Goal: Information Seeking & Learning: Learn about a topic

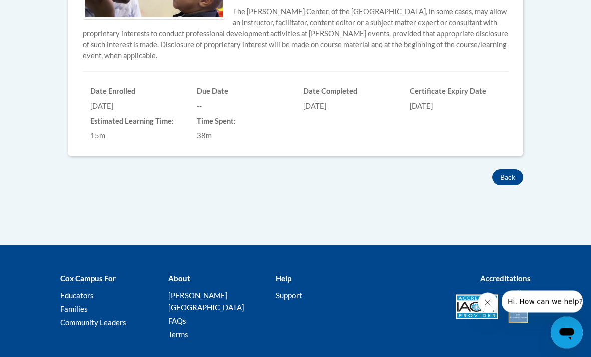
scroll to position [423, 0]
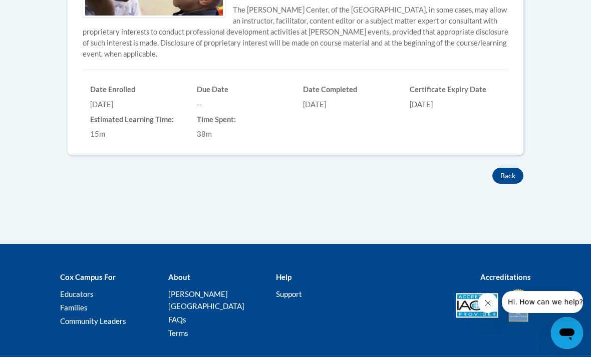
click at [515, 181] on button "Back" at bounding box center [507, 176] width 31 height 16
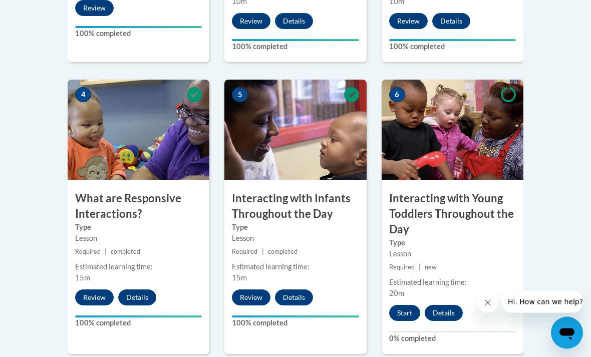
scroll to position [572, 0]
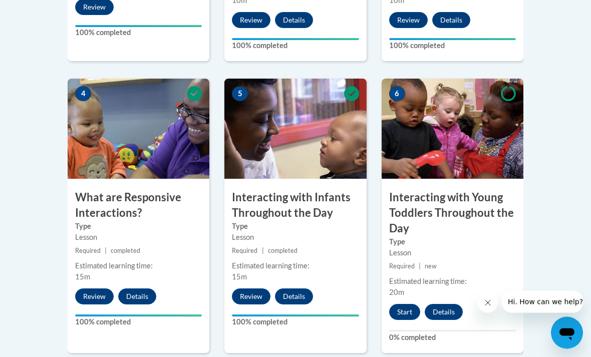
click at [409, 309] on button "Start" at bounding box center [404, 313] width 31 height 16
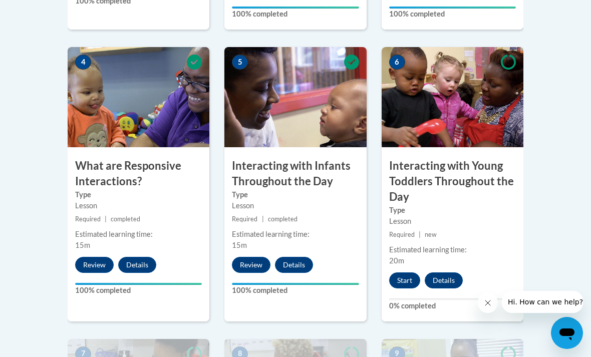
scroll to position [605, 0]
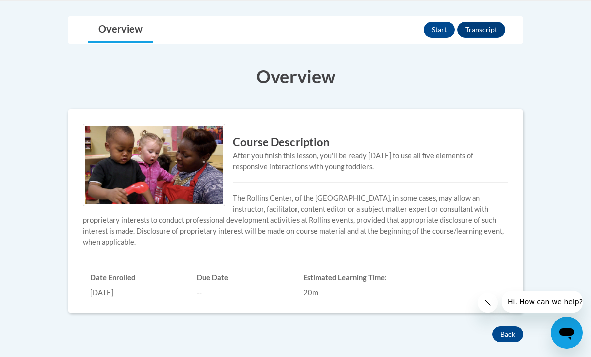
scroll to position [220, 0]
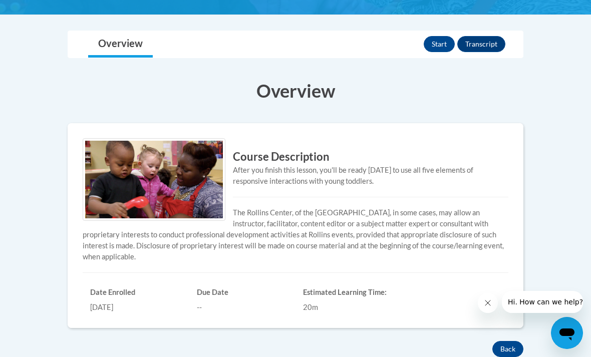
click at [444, 41] on button "Start" at bounding box center [439, 44] width 31 height 16
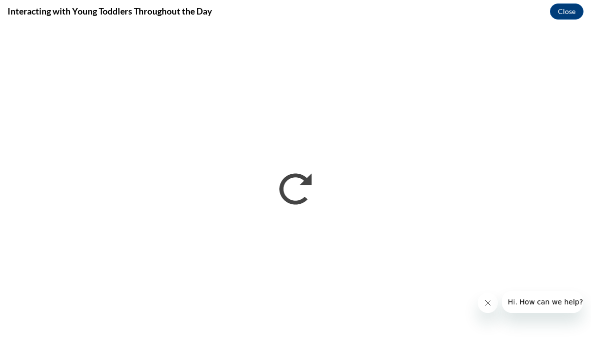
scroll to position [0, 0]
